Goal: Navigation & Orientation: Find specific page/section

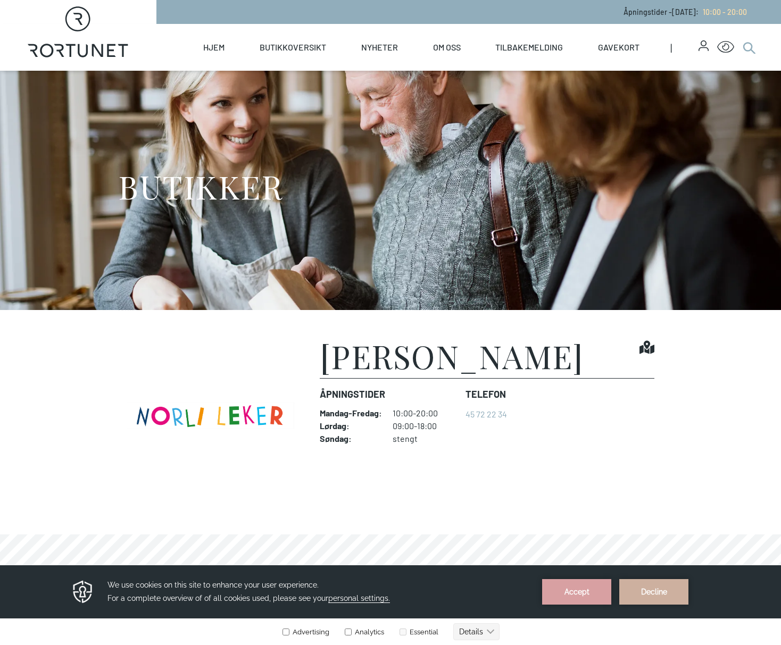
click at [748, 48] on icon at bounding box center [748, 47] width 13 height 13
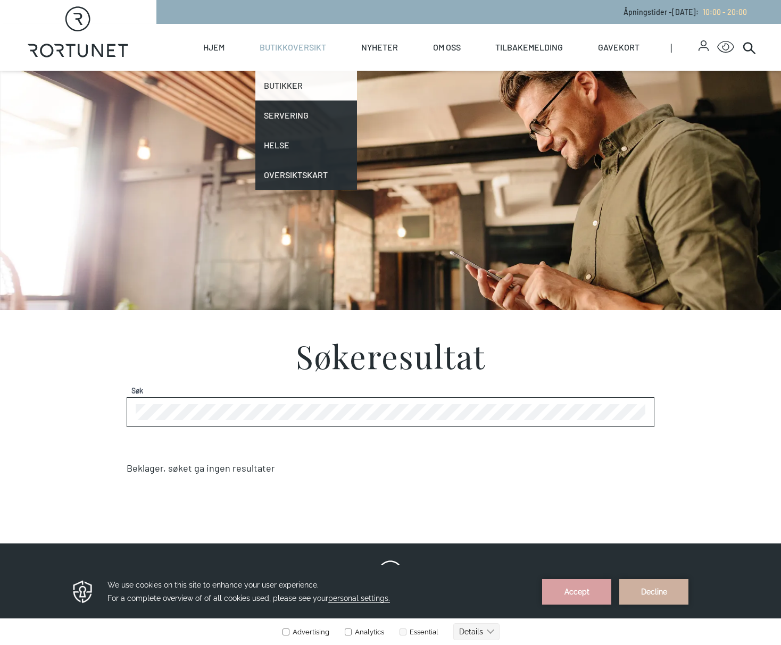
click at [283, 90] on link "Butikker" at bounding box center [306, 86] width 102 height 30
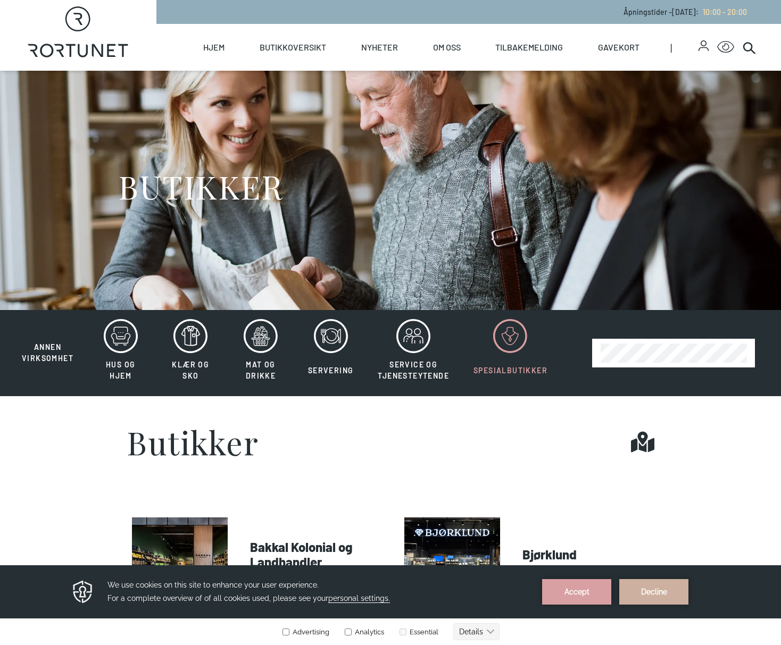
click at [525, 335] on icon at bounding box center [510, 336] width 34 height 34
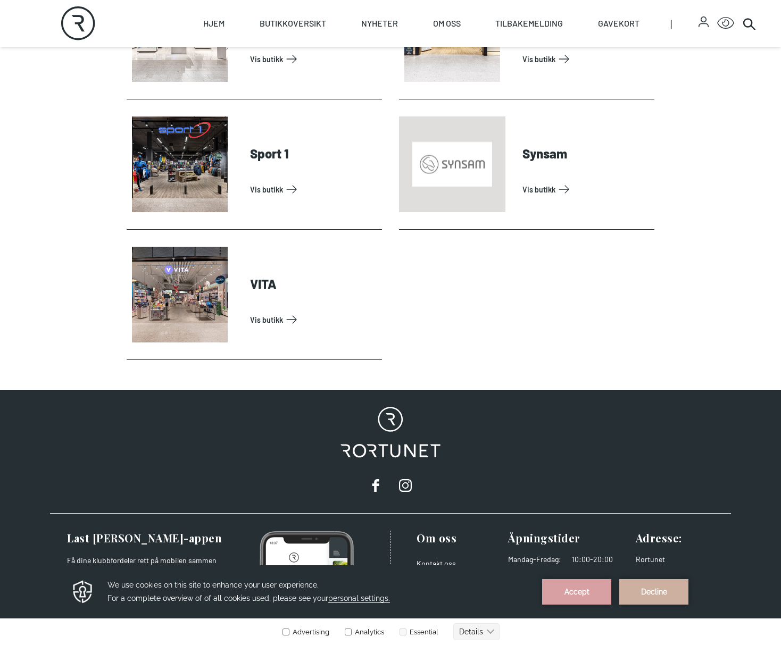
scroll to position [331, 0]
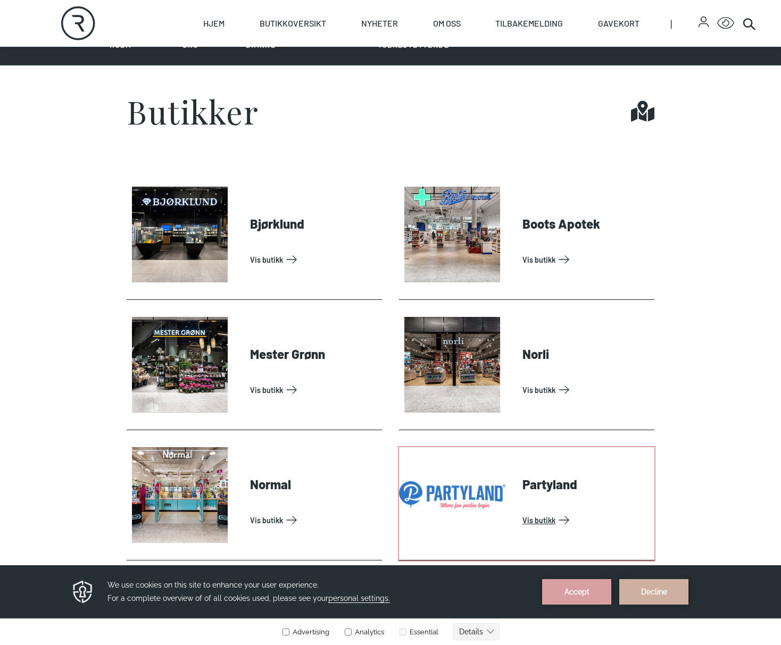
click at [562, 512] on link "Vis butikk" at bounding box center [586, 520] width 128 height 17
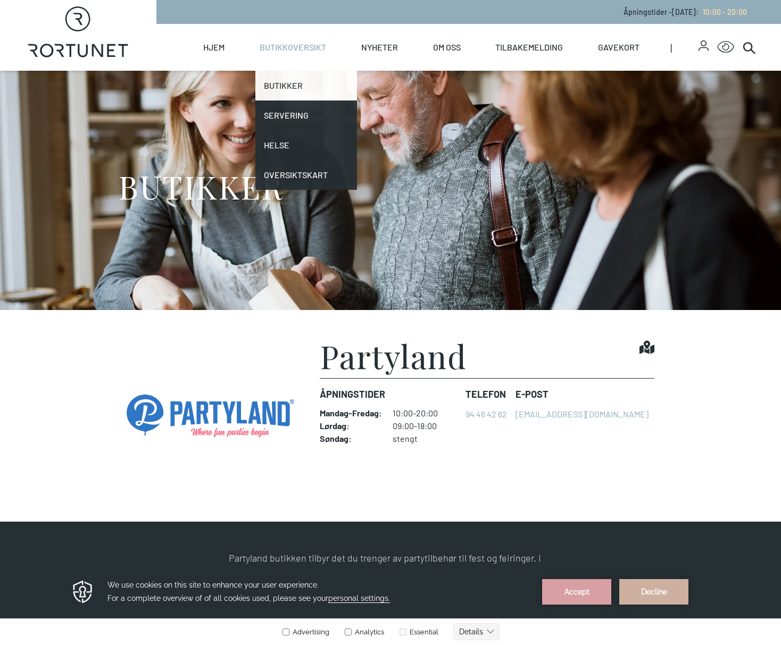
click at [280, 84] on link "Butikker" at bounding box center [306, 86] width 102 height 30
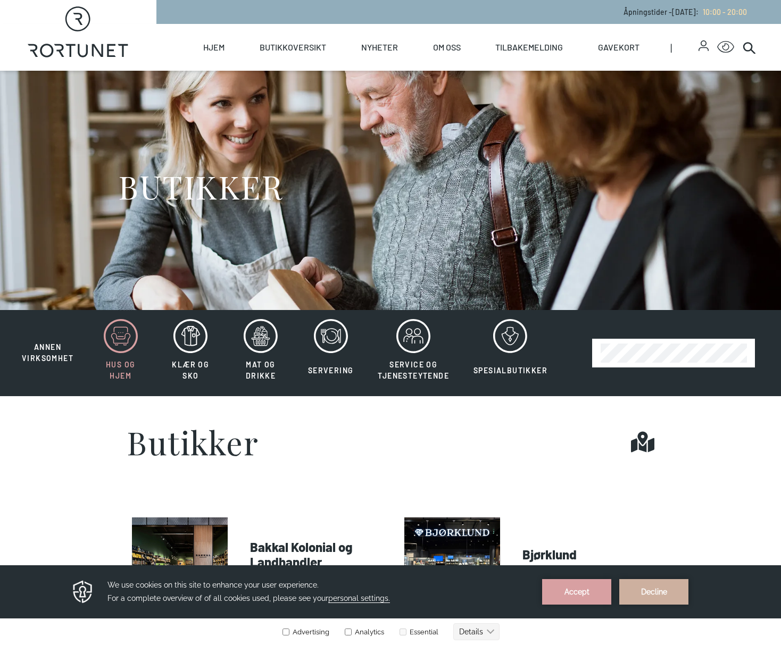
click at [121, 340] on icon at bounding box center [121, 336] width 34 height 34
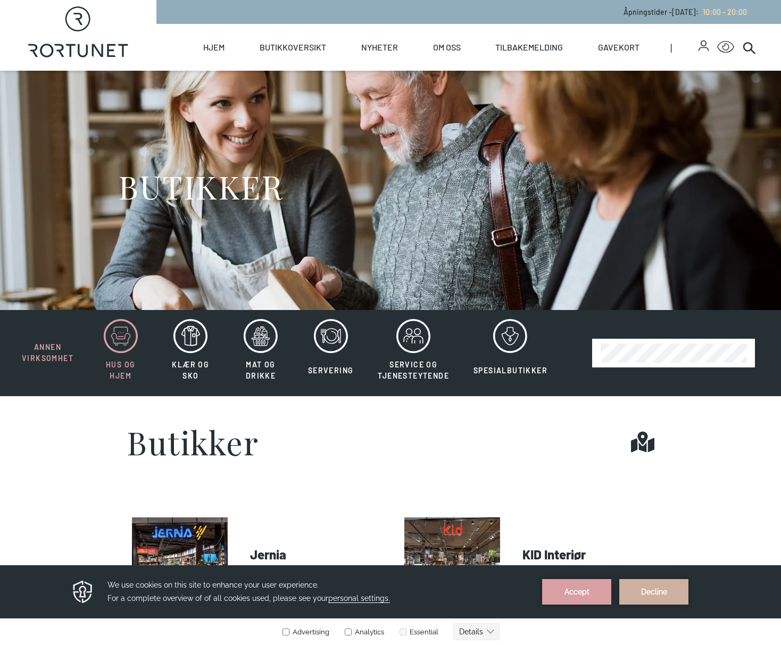
click at [59, 362] on span "Annen virksomhet" at bounding box center [48, 352] width 52 height 20
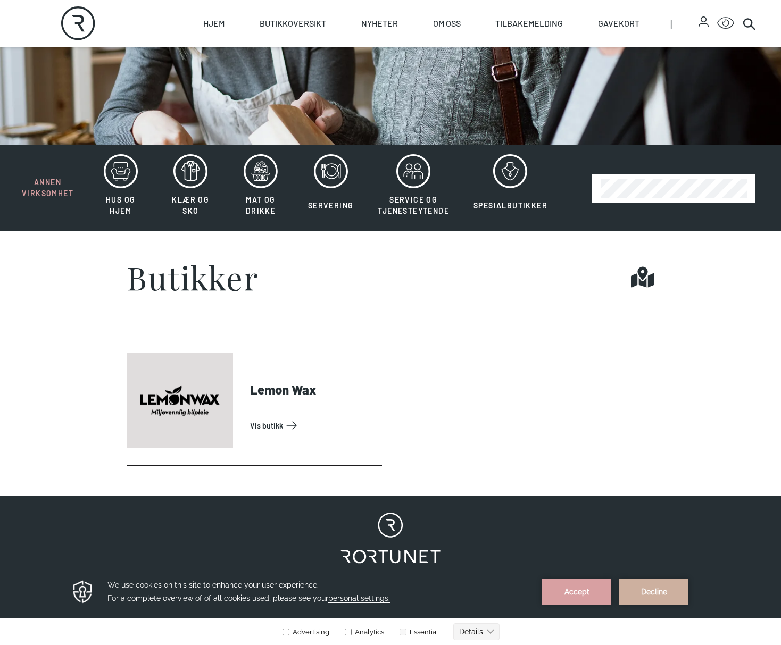
scroll to position [166, 0]
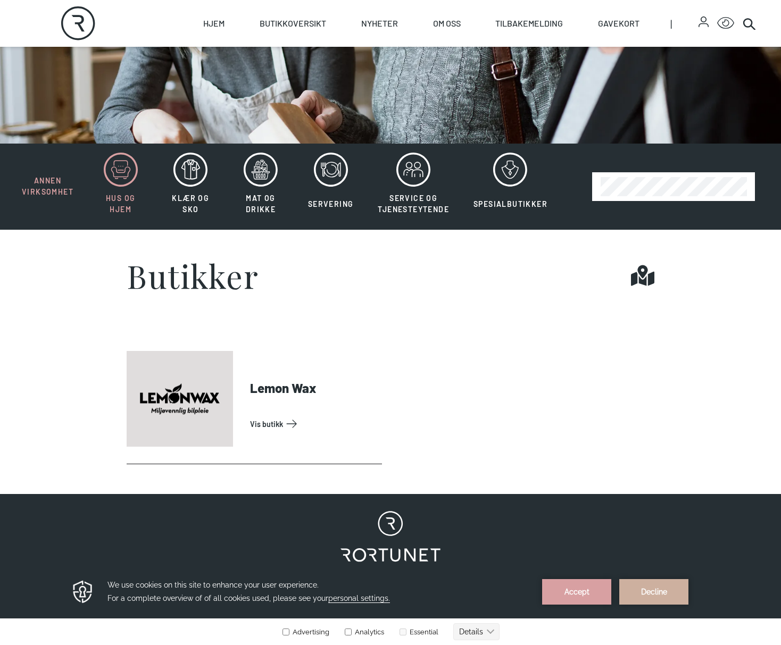
click at [120, 175] on icon at bounding box center [121, 170] width 34 height 34
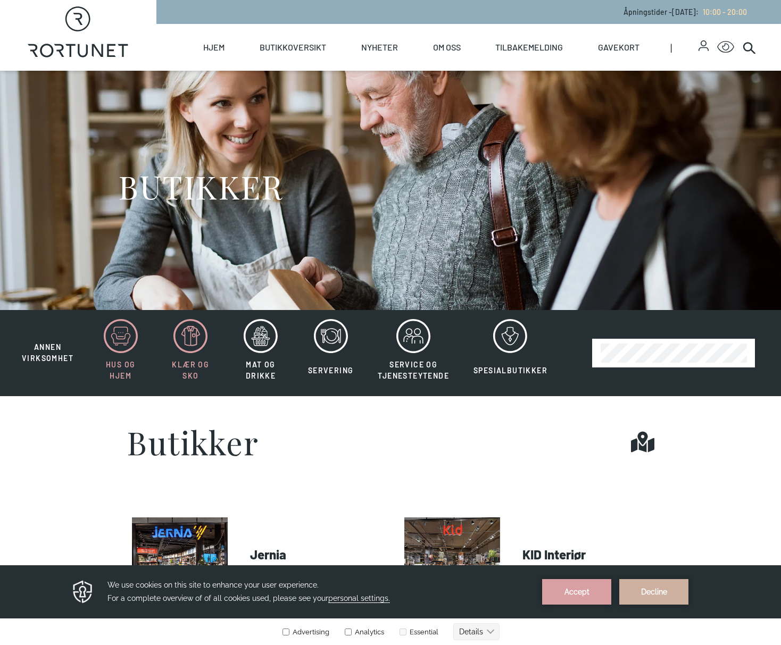
click at [198, 330] on icon at bounding box center [190, 336] width 34 height 34
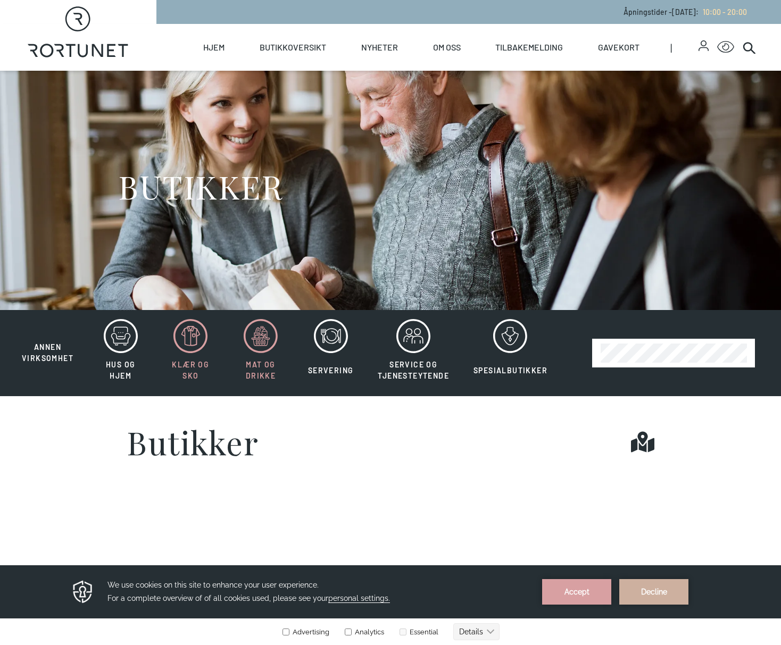
click at [252, 332] on icon at bounding box center [261, 336] width 34 height 34
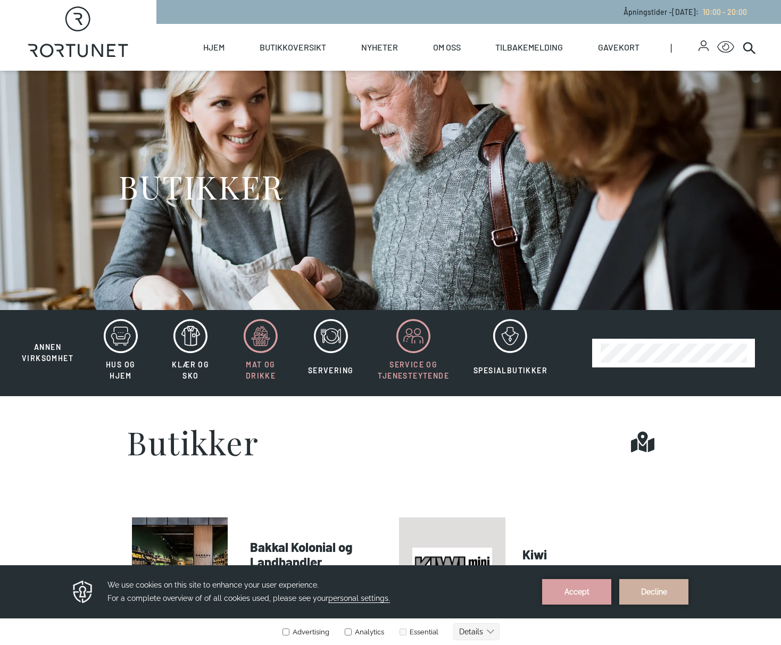
click at [414, 329] on icon at bounding box center [417, 332] width 6 height 6
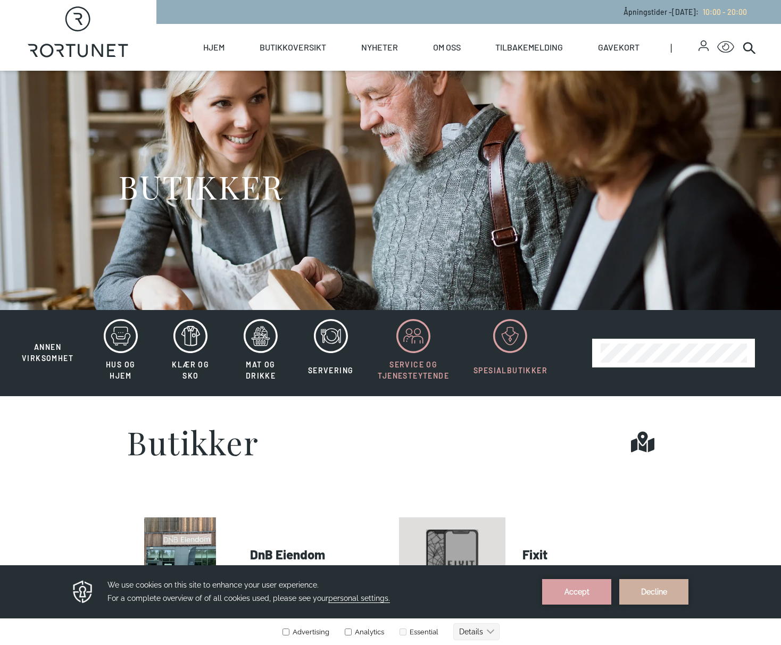
click at [516, 328] on icon at bounding box center [510, 336] width 34 height 34
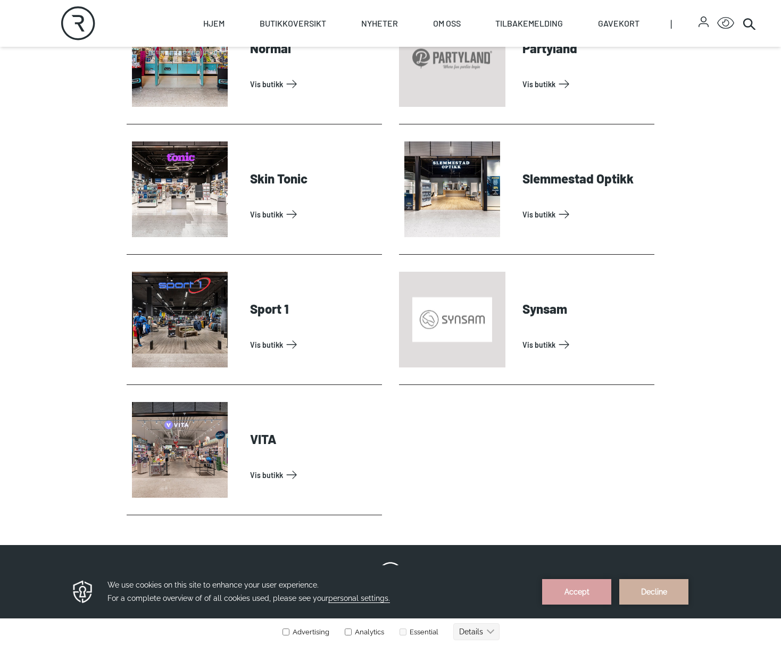
scroll to position [759, 0]
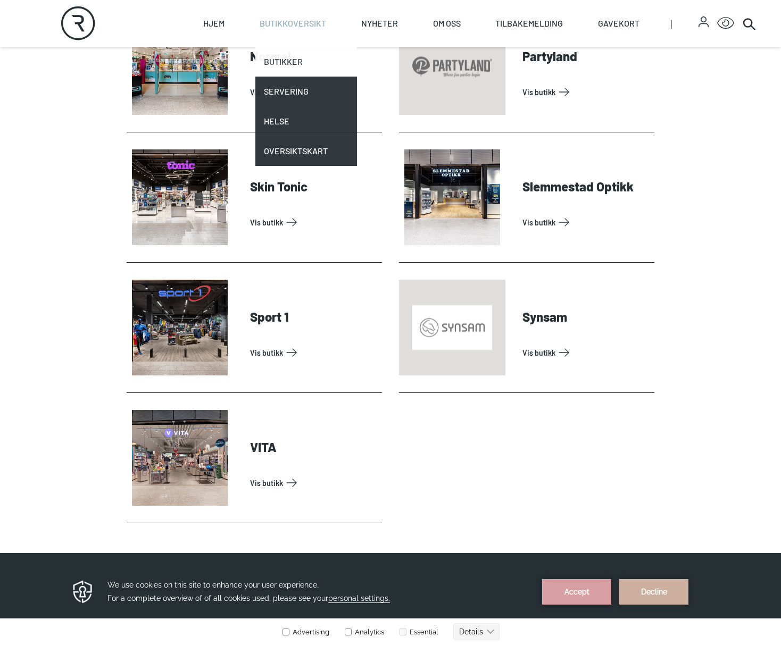
click at [274, 64] on link "Butikker" at bounding box center [306, 62] width 102 height 30
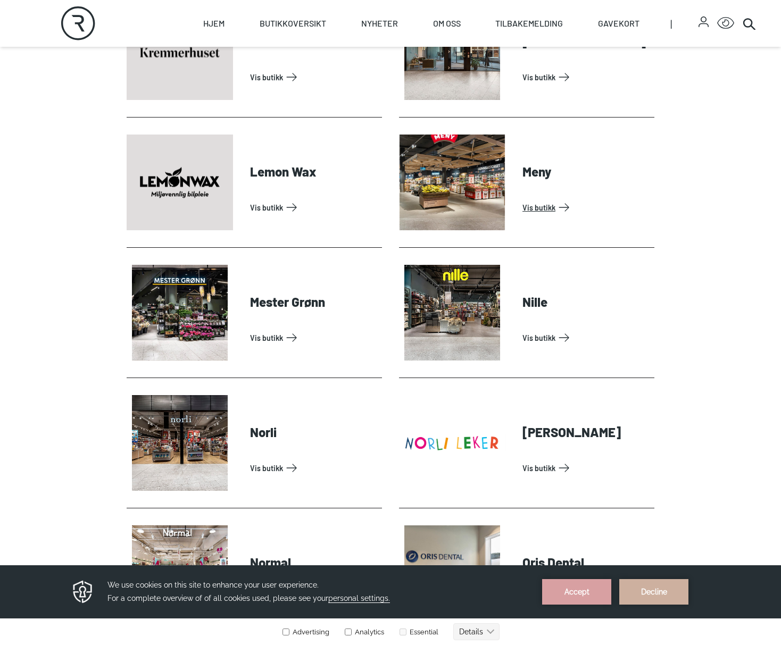
scroll to position [1825, 0]
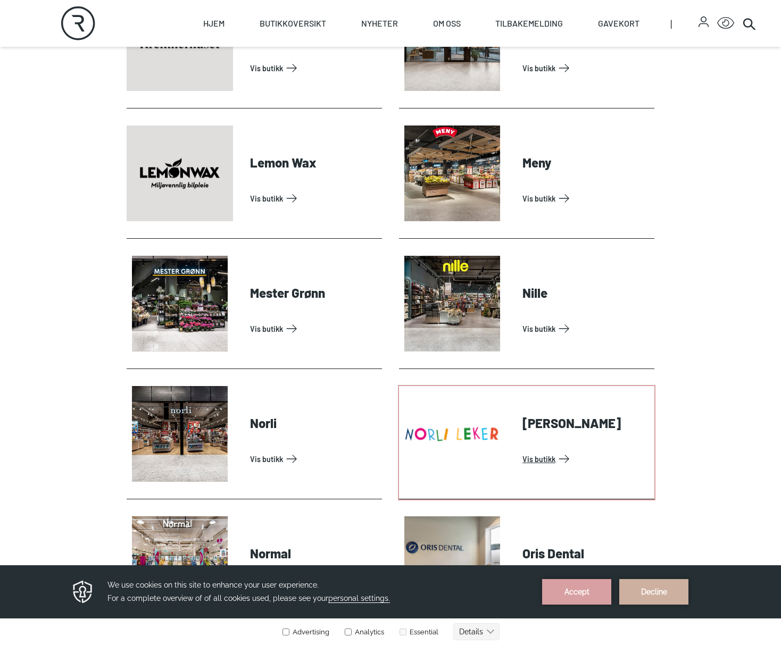
click at [542, 461] on link "Vis butikk" at bounding box center [586, 458] width 128 height 17
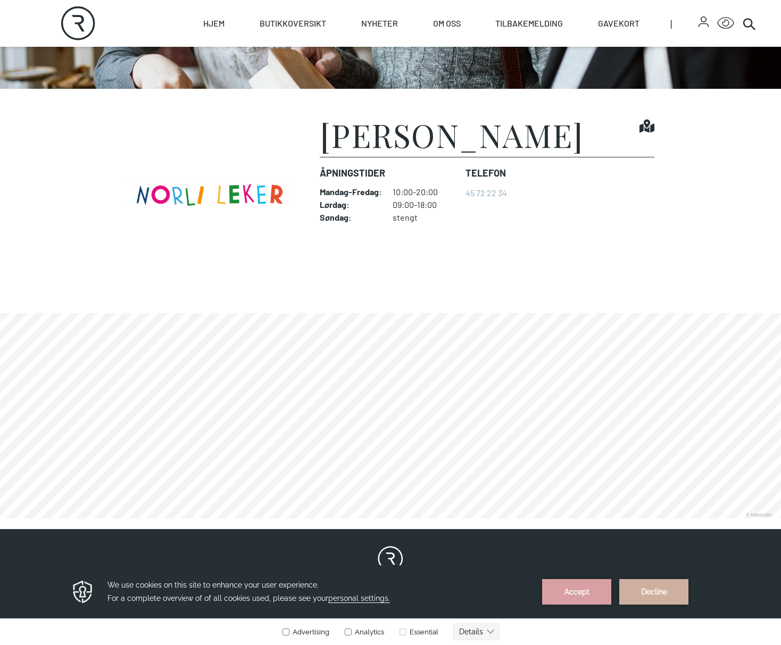
scroll to position [248, 0]
